Goal: Transaction & Acquisition: Book appointment/travel/reservation

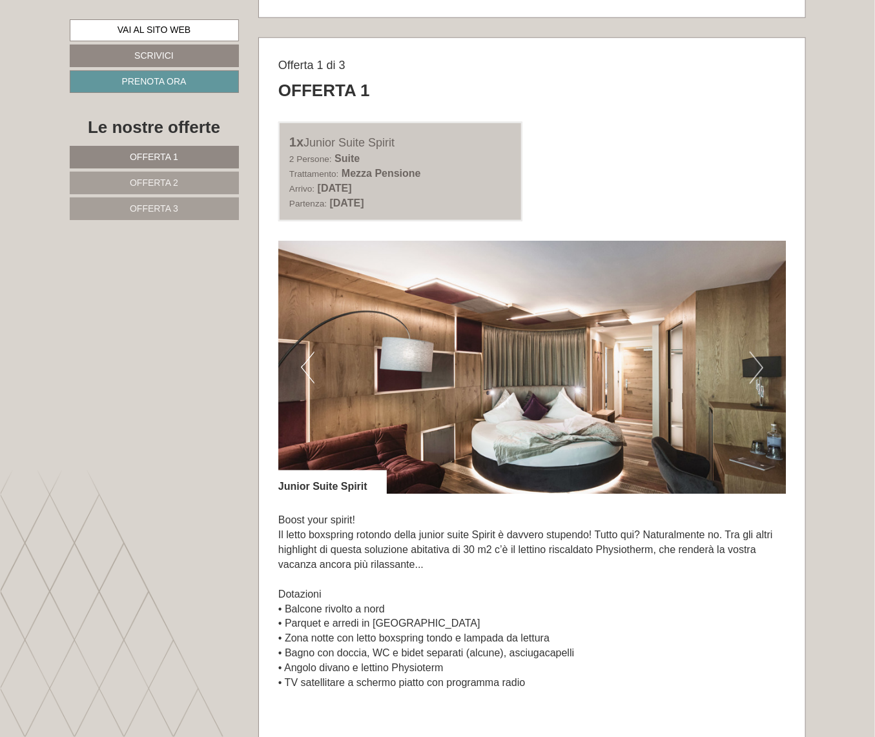
scroll to position [587, 0]
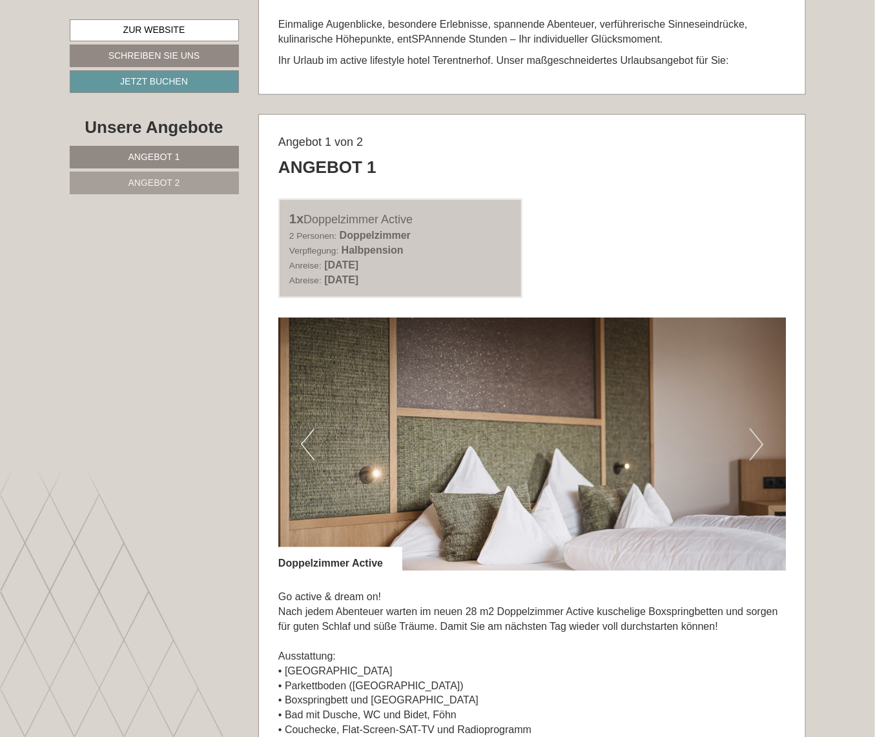
scroll to position [587, 0]
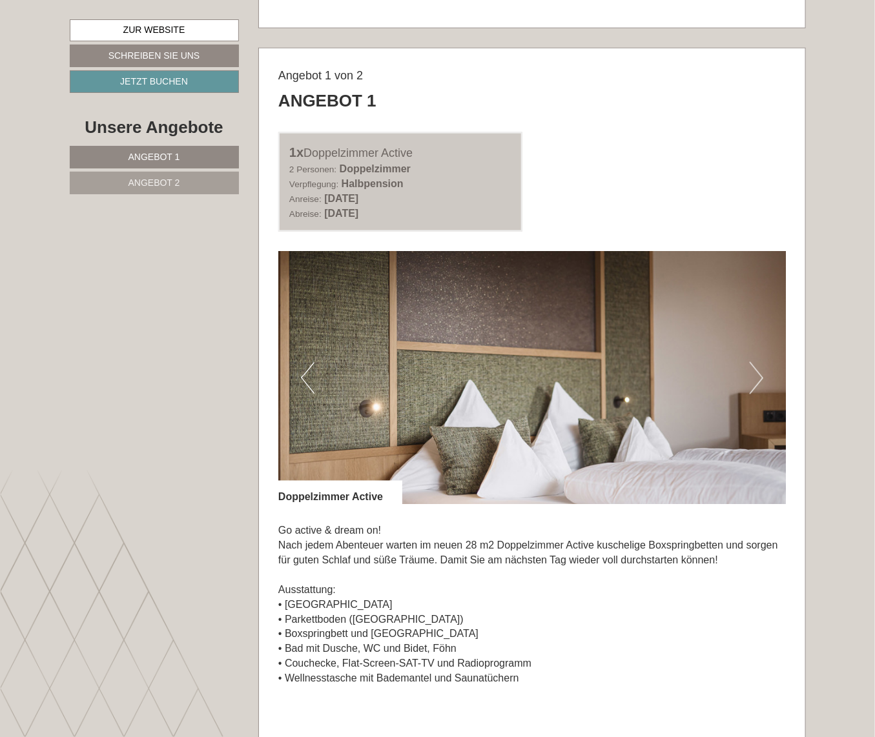
click at [159, 181] on span "Angebot 2" at bounding box center [154, 182] width 52 height 10
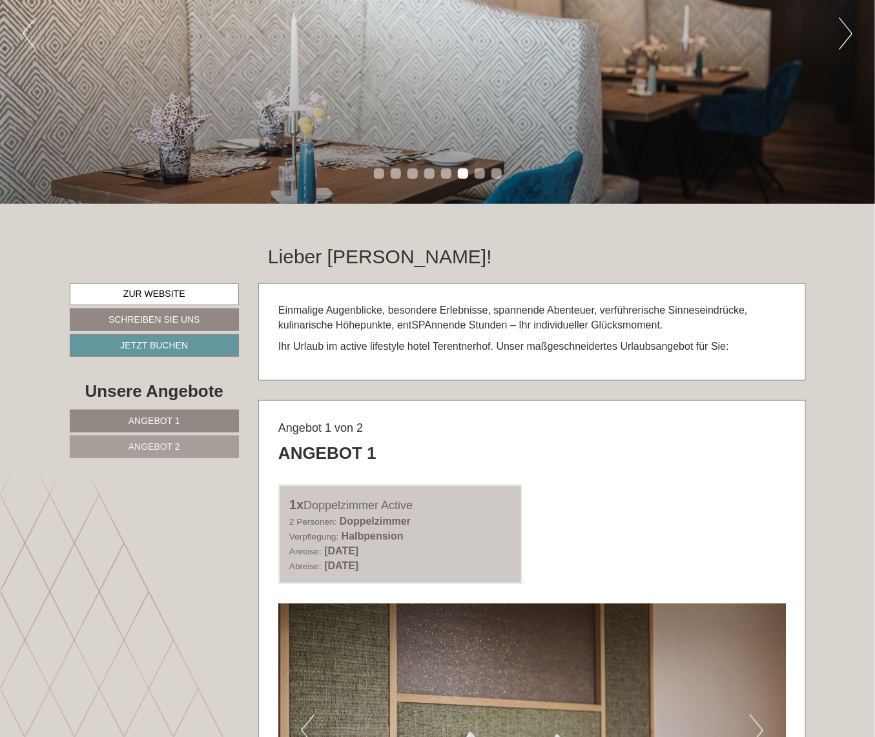
click at [587, 529] on div "1x Doppelzimmer Active 2 Personen: Doppelzimmer Verpflegung: Halbpension Anreis…" at bounding box center [532, 534] width 527 height 99
